Goal: Information Seeking & Learning: Learn about a topic

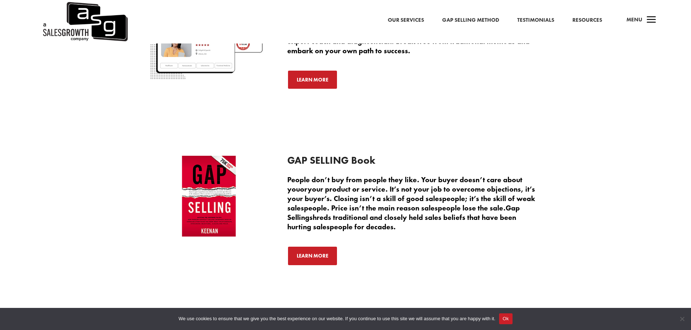
scroll to position [1596, 0]
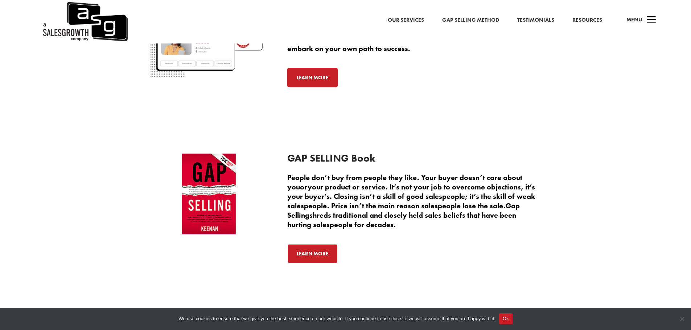
click at [313, 77] on link "Learn More" at bounding box center [312, 78] width 50 height 20
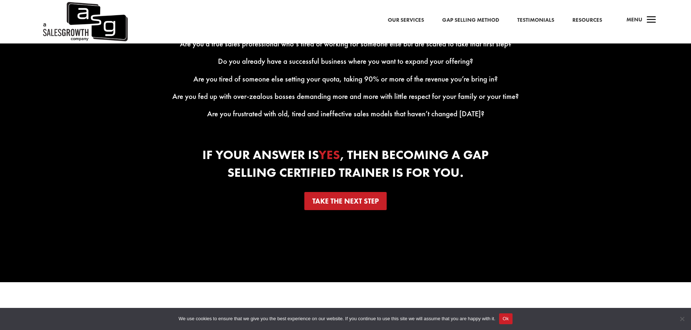
scroll to position [1197, 0]
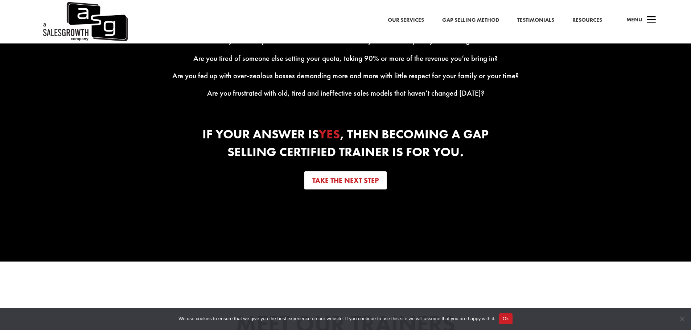
click at [379, 189] on link "Take the next step" at bounding box center [345, 181] width 82 height 18
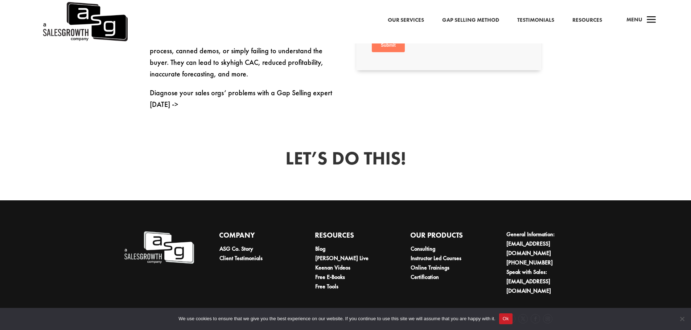
scroll to position [464, 0]
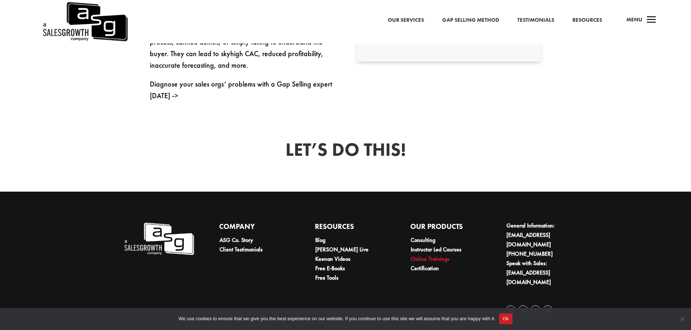
click at [421, 261] on link "Online Trainings" at bounding box center [429, 259] width 39 height 8
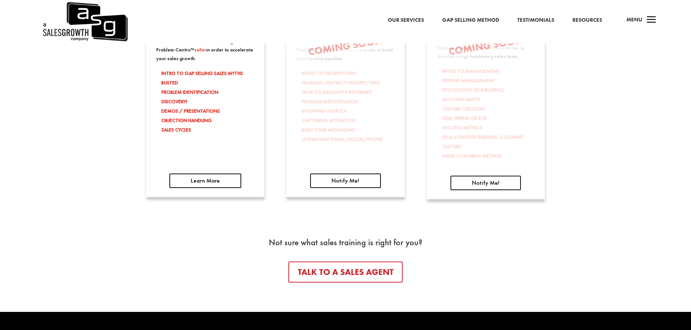
scroll to position [1305, 0]
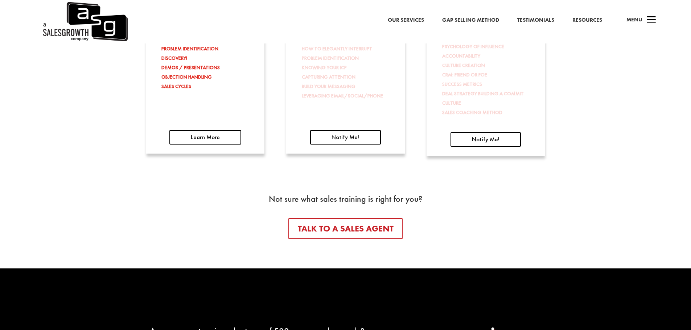
click at [580, 16] on link "Resources" at bounding box center [587, 20] width 30 height 9
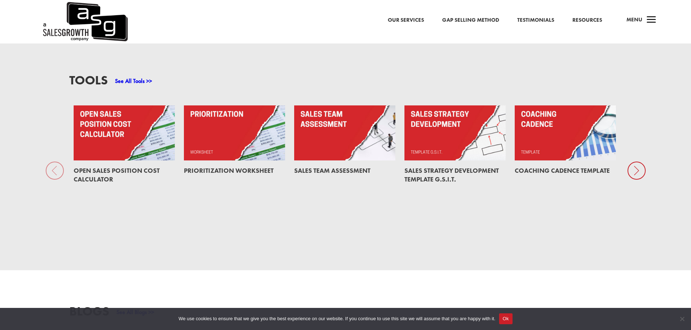
scroll to position [616, 0]
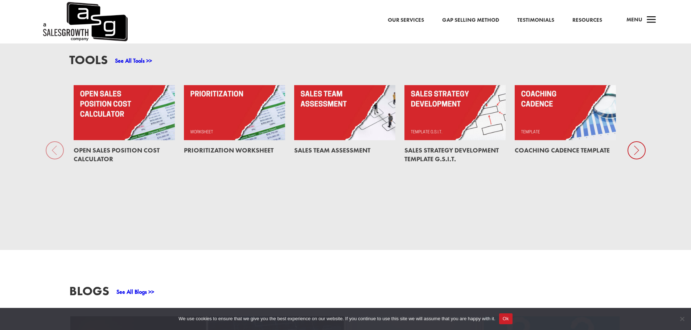
click at [314, 112] on link at bounding box center [344, 112] width 101 height 55
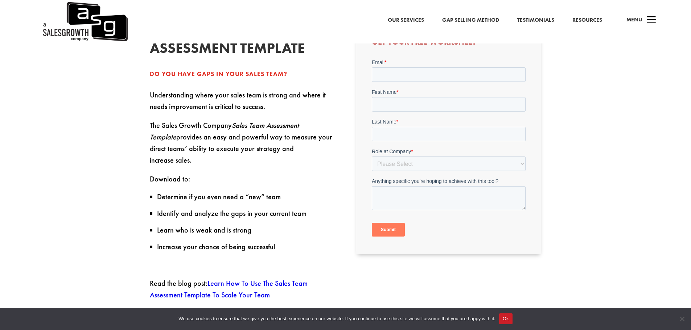
scroll to position [218, 0]
